Goal: Task Accomplishment & Management: Complete application form

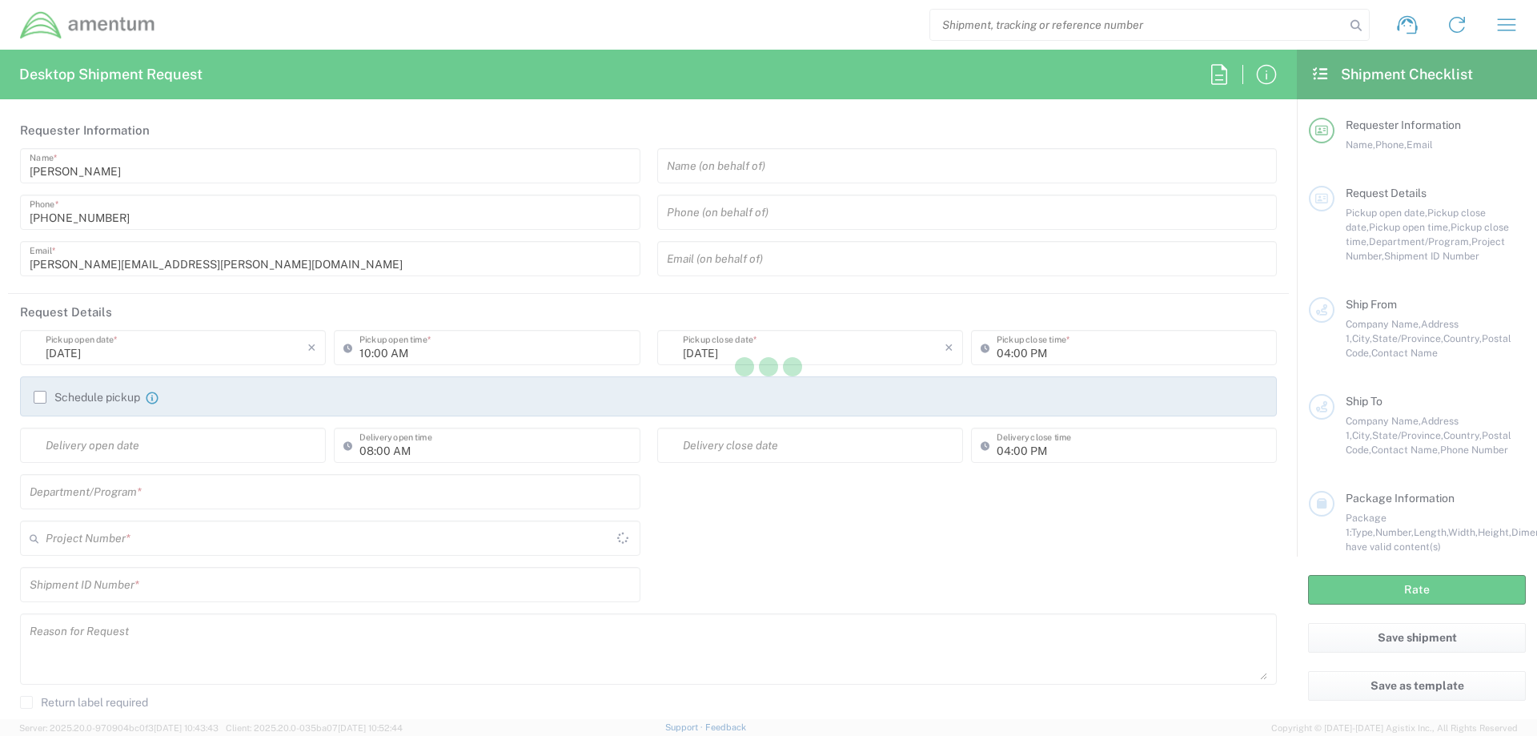
type input "[GEOGRAPHIC_DATA]"
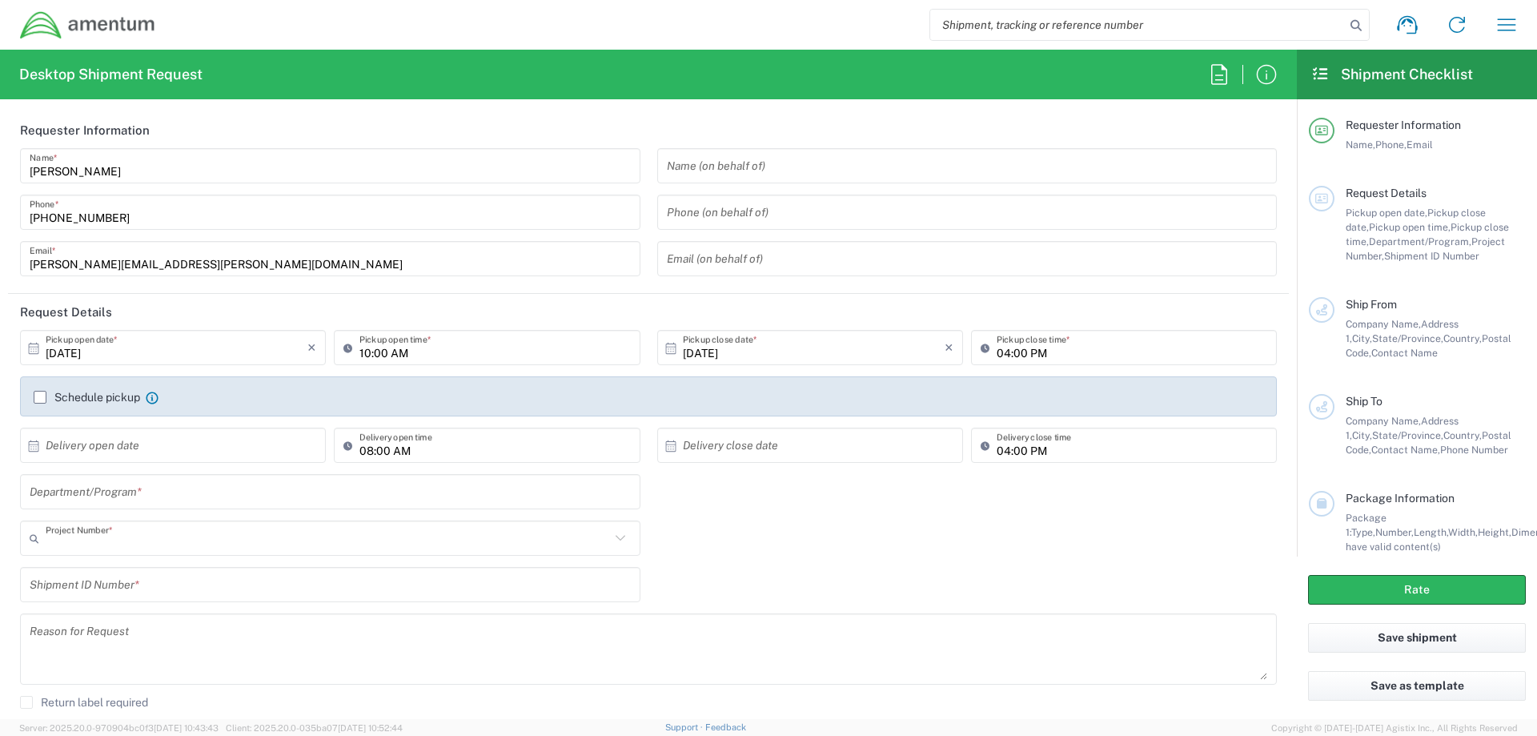
type input "AUTEC"
click at [714, 174] on input "text" at bounding box center [967, 166] width 601 height 28
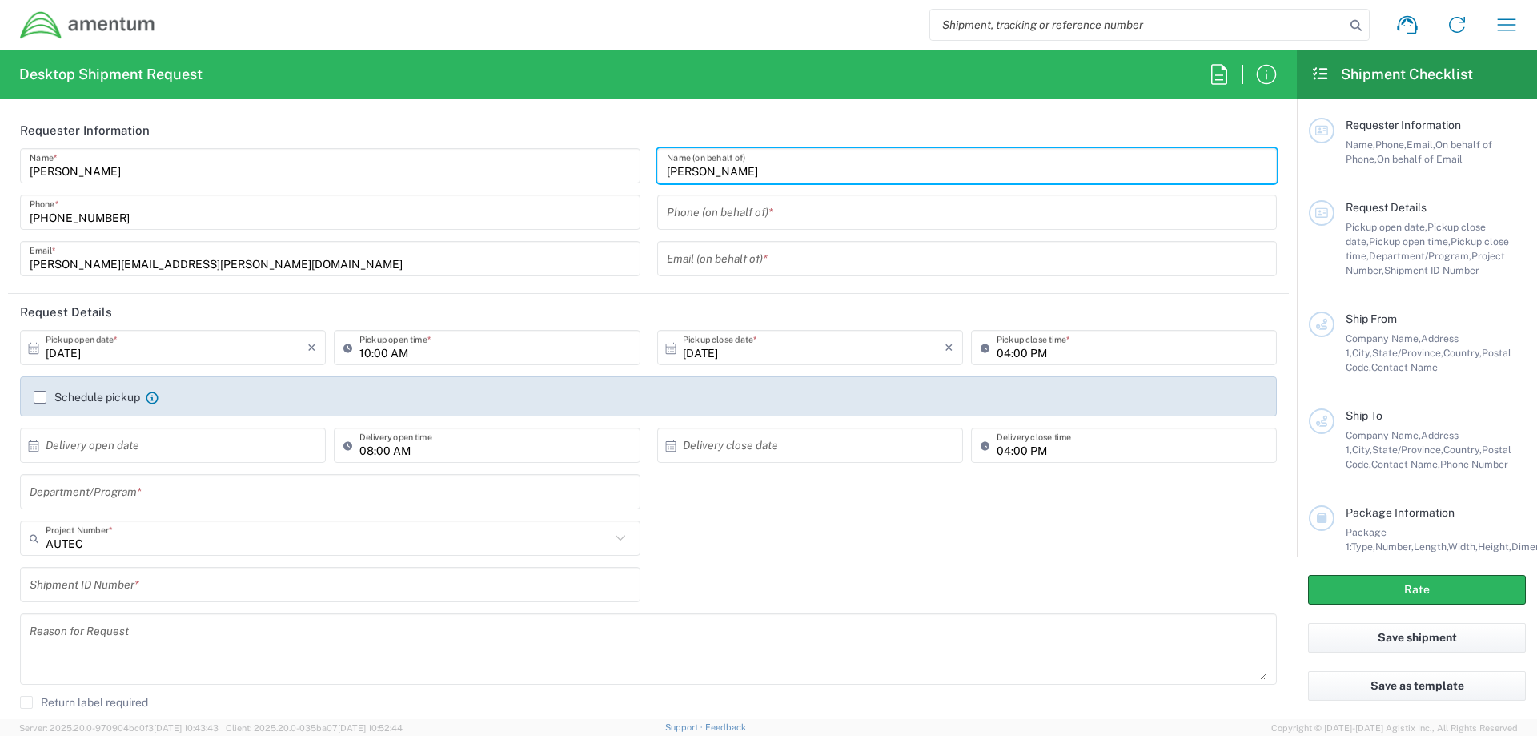
type input "[PERSON_NAME]"
click at [375, 355] on input "10:00 AM" at bounding box center [495, 348] width 271 height 28
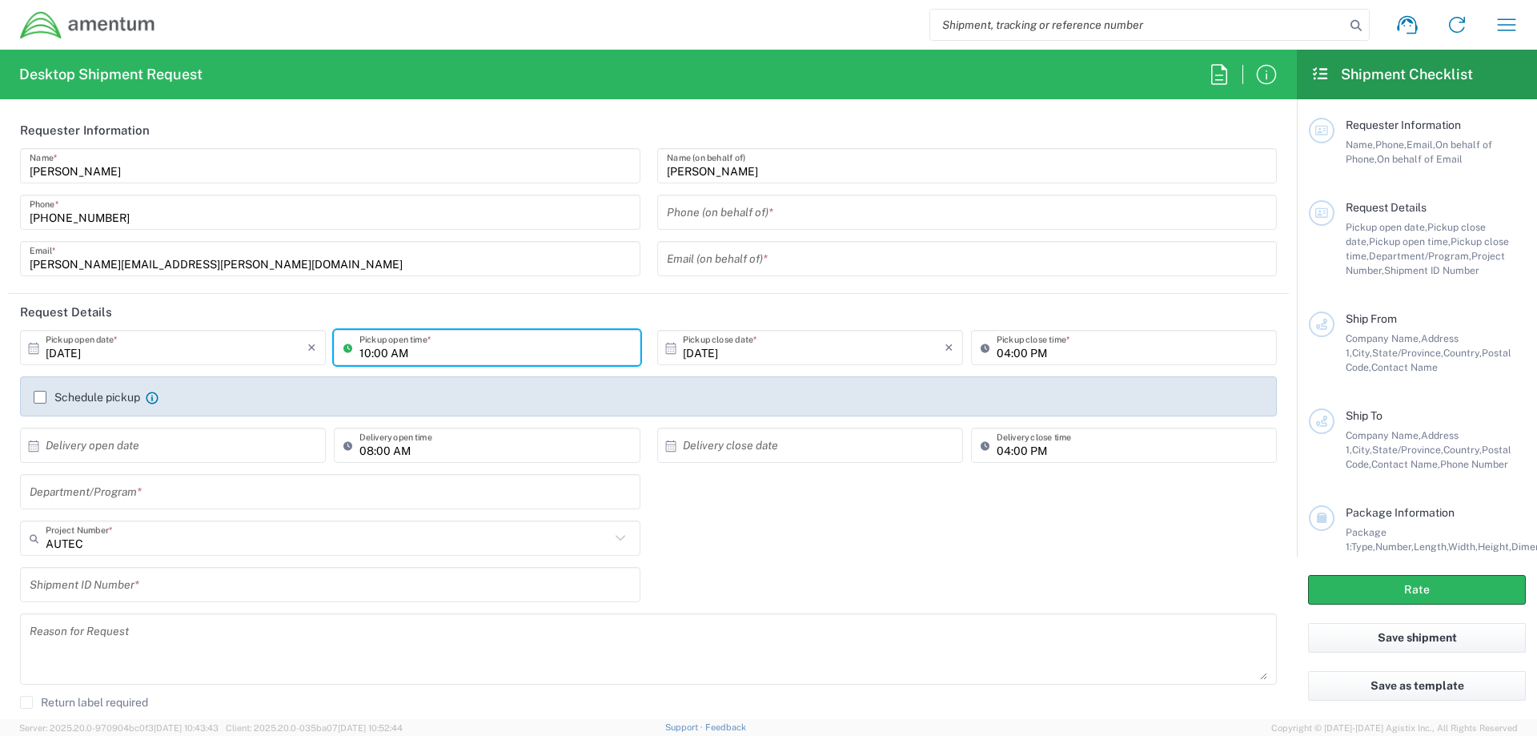
click at [367, 350] on input "10:00 AM" at bounding box center [495, 348] width 271 height 28
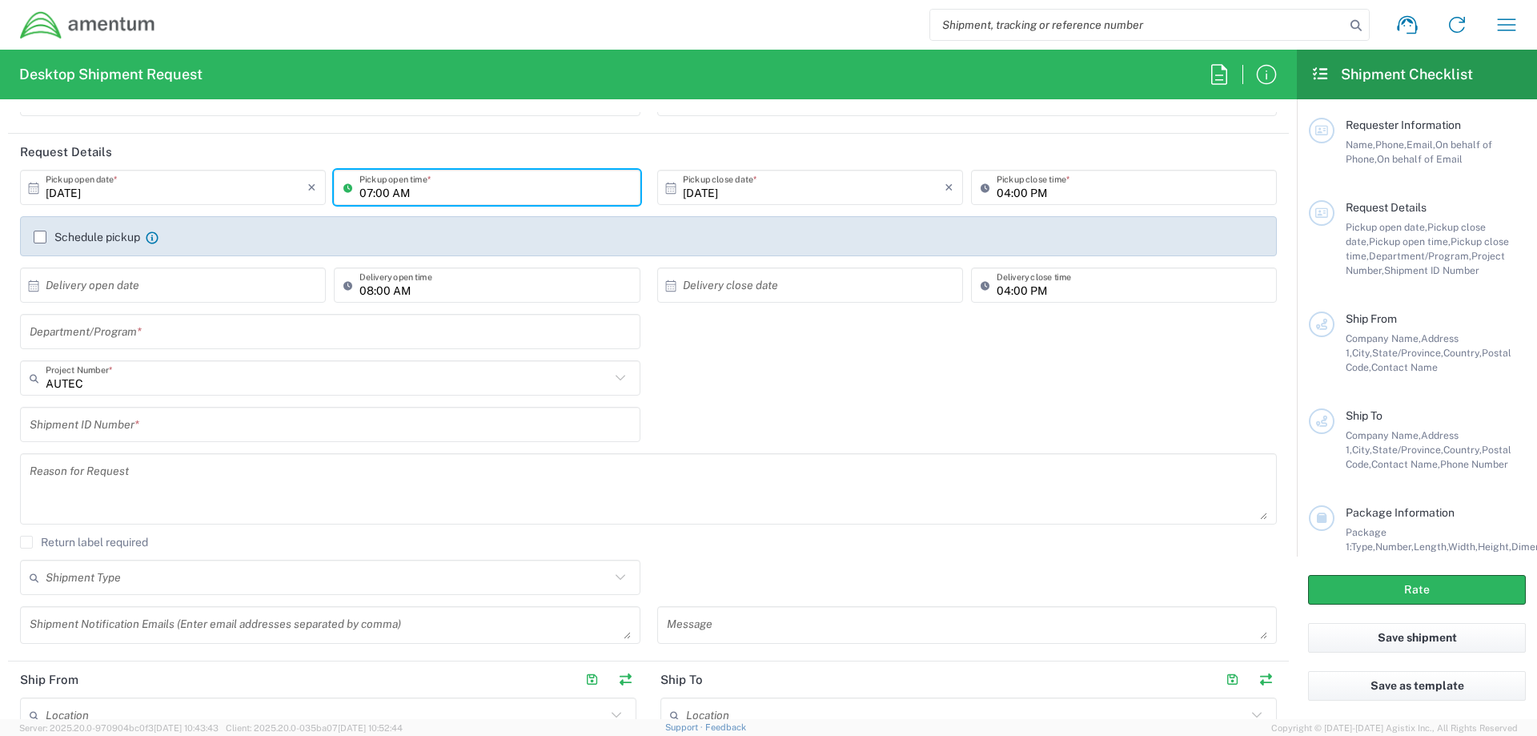
type input "07:00 AM"
click at [118, 332] on input "text" at bounding box center [330, 332] width 601 height 28
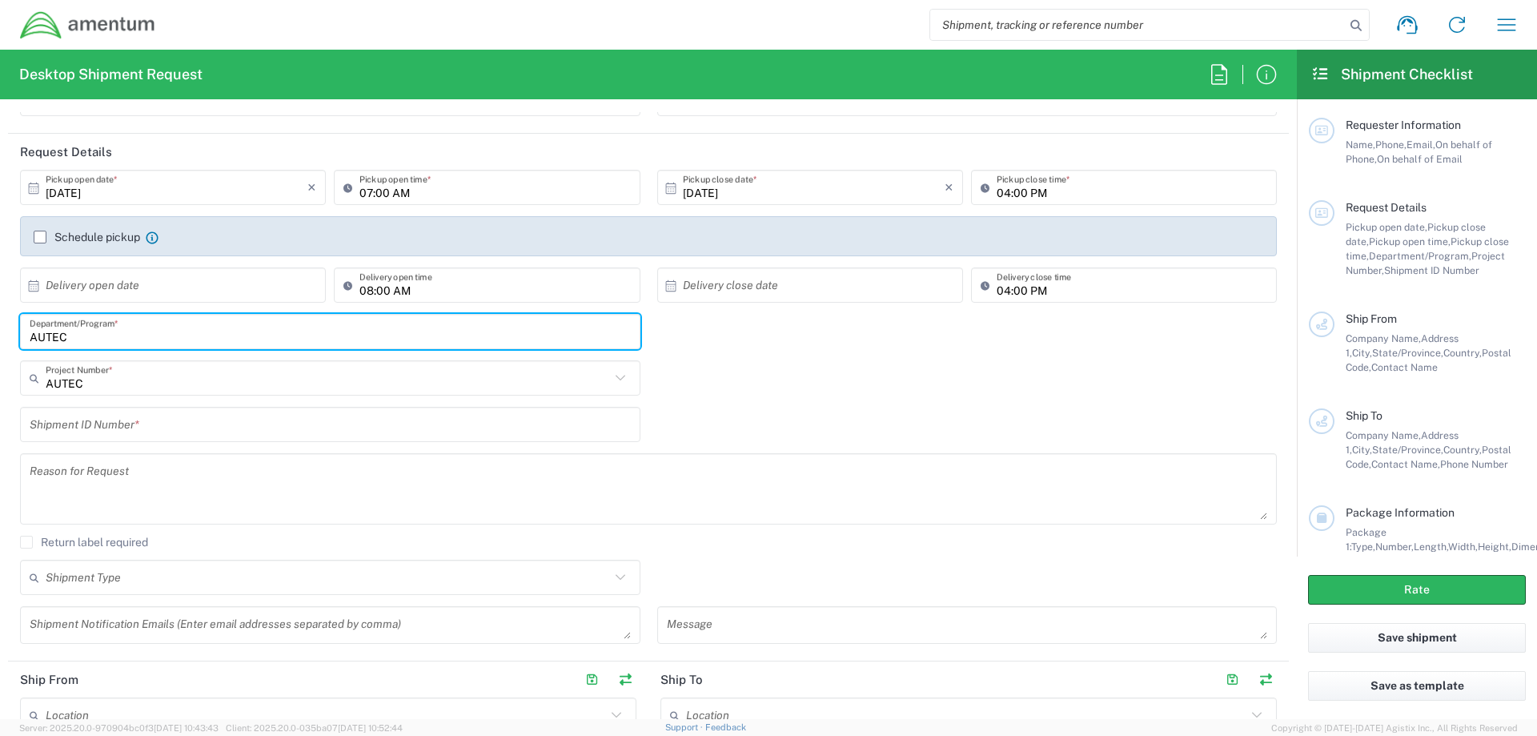
type input "AUTEC"
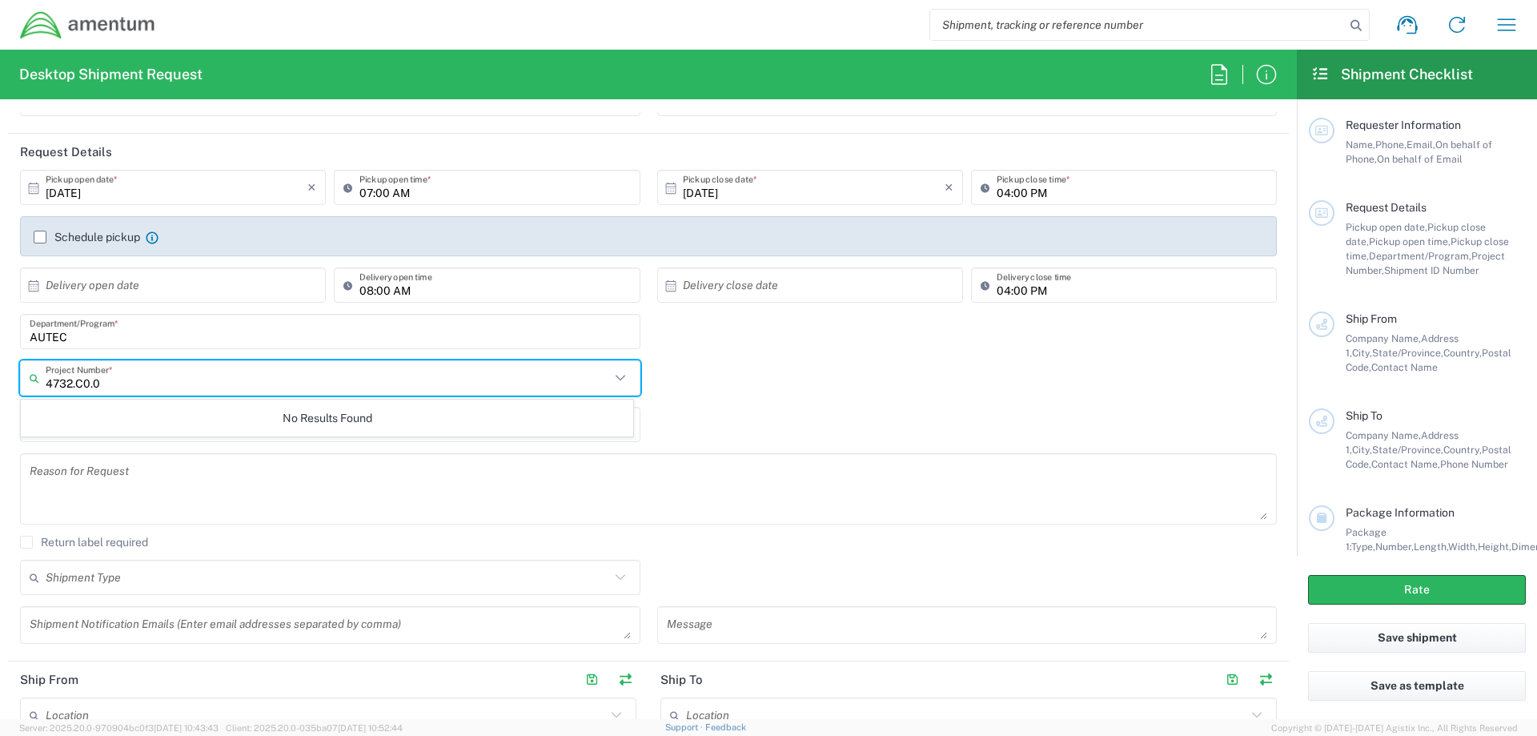
type input "4732.C0.03"
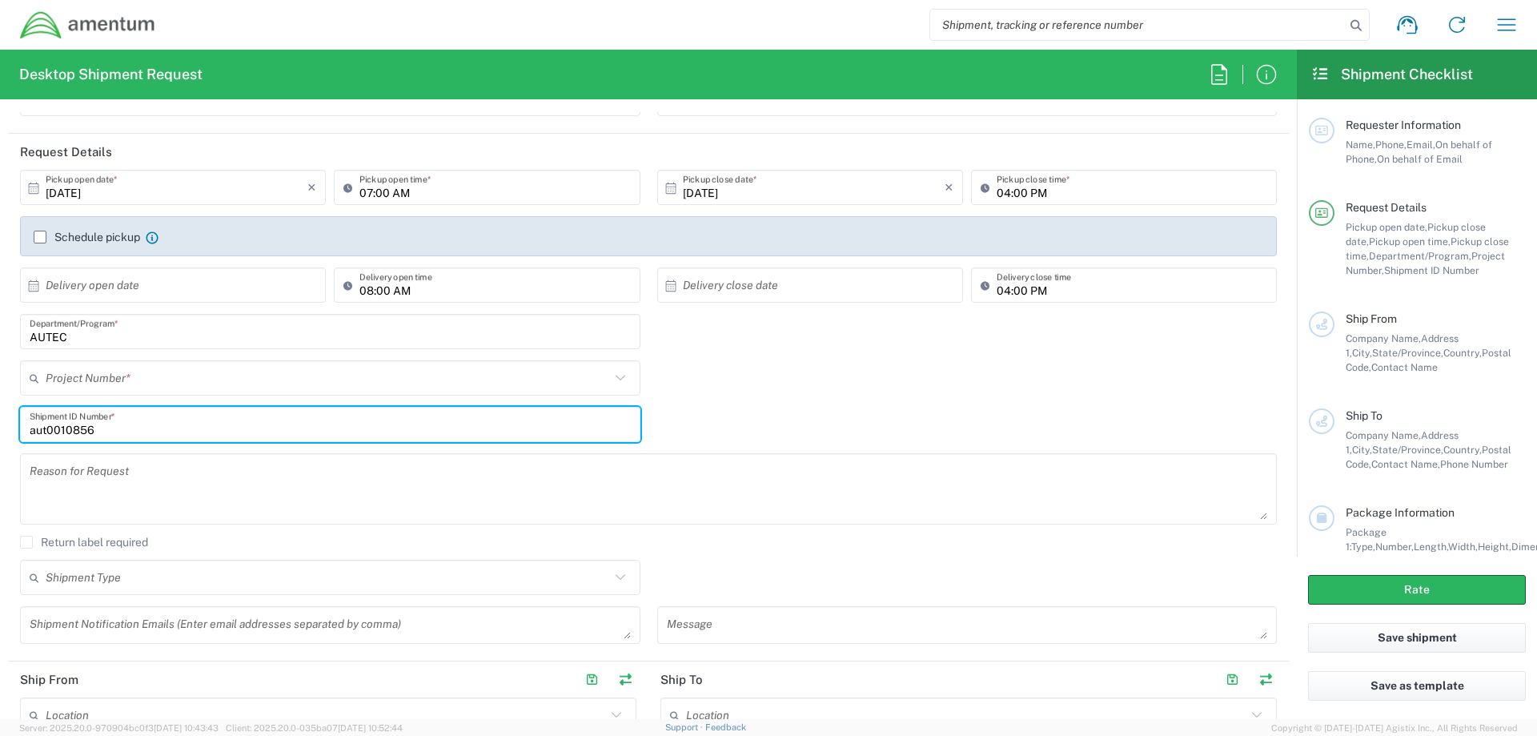
type input "aut0010856"
click at [124, 380] on input "text" at bounding box center [328, 378] width 565 height 28
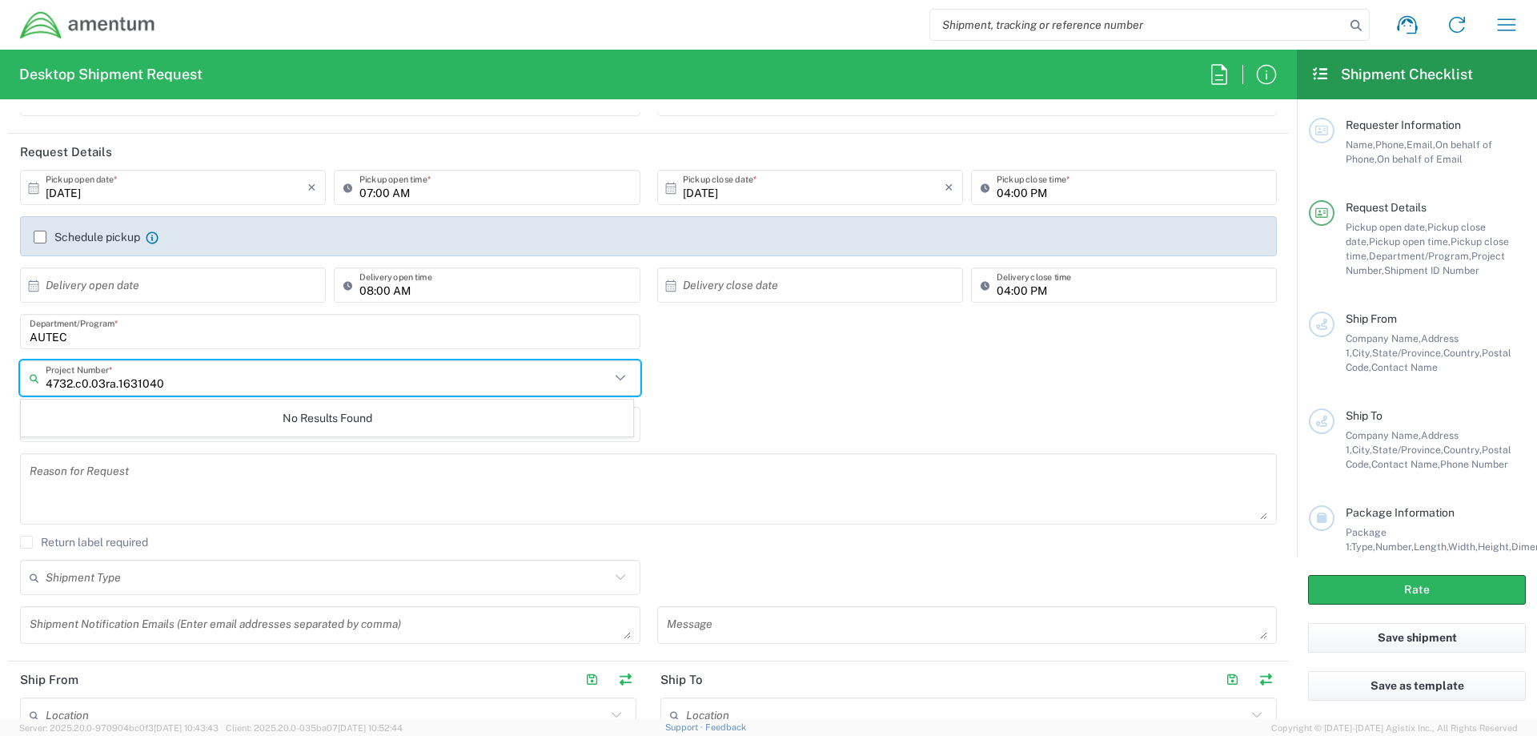
type input "4732.c0.03ra.16310400"
